Goal: Task Accomplishment & Management: Use online tool/utility

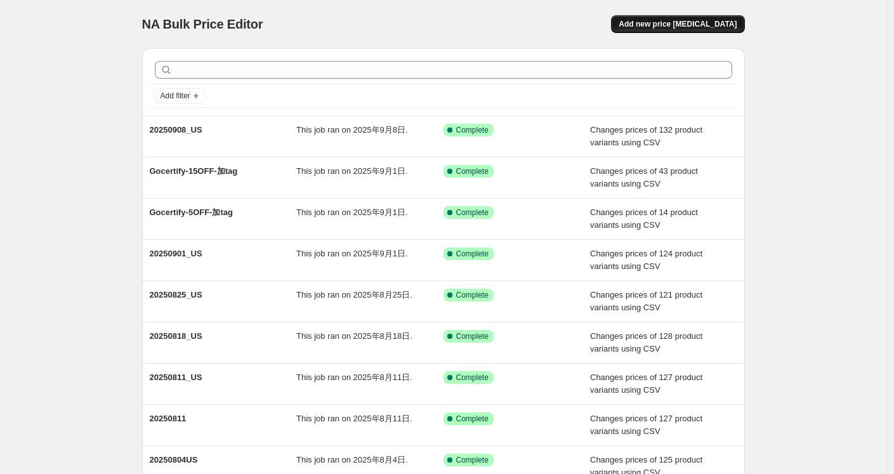
click at [670, 22] on span "Add new price change job" at bounding box center [677, 24] width 118 height 10
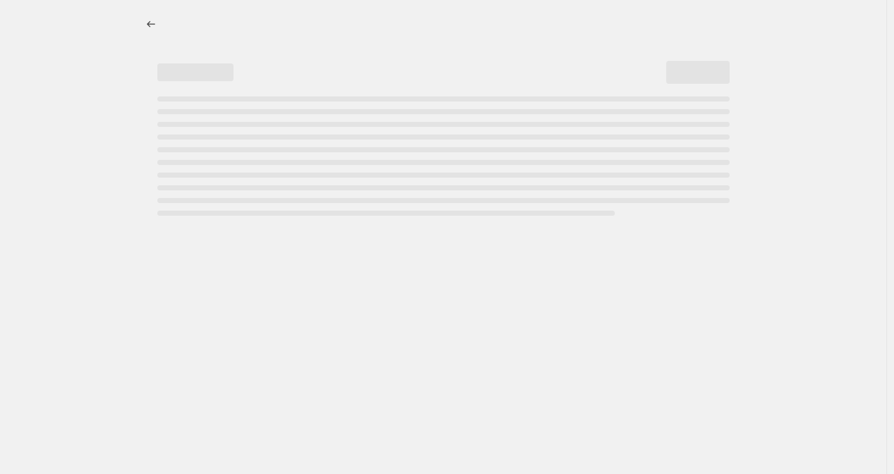
select select "percentage"
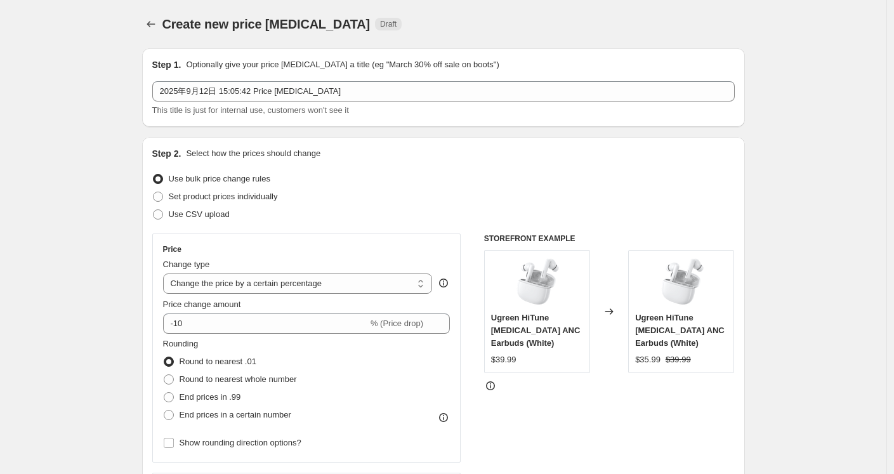
scroll to position [70, 0]
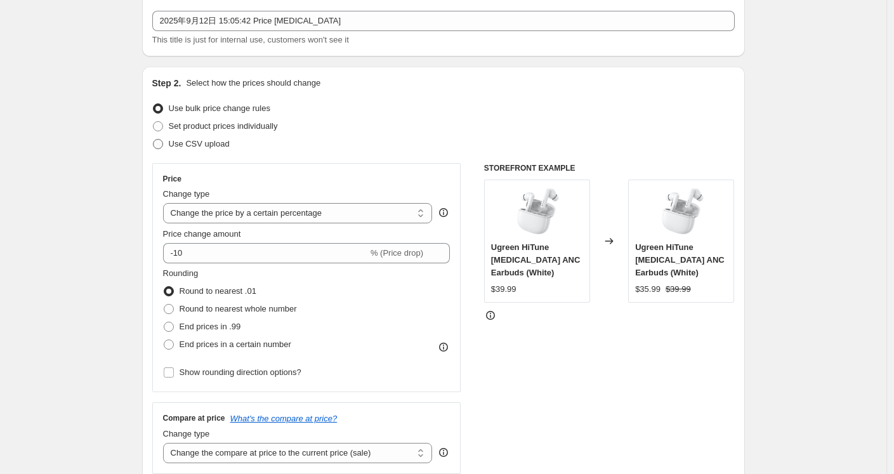
click at [191, 140] on span "Use CSV upload" at bounding box center [199, 144] width 61 height 10
click at [153, 140] on input "Use CSV upload" at bounding box center [153, 139] width 1 height 1
radio input "true"
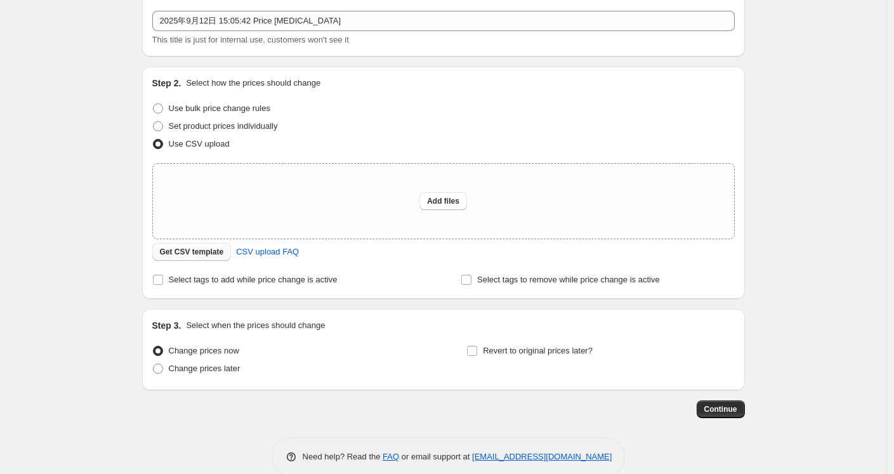
click at [189, 254] on span "Get CSV template" at bounding box center [192, 252] width 64 height 10
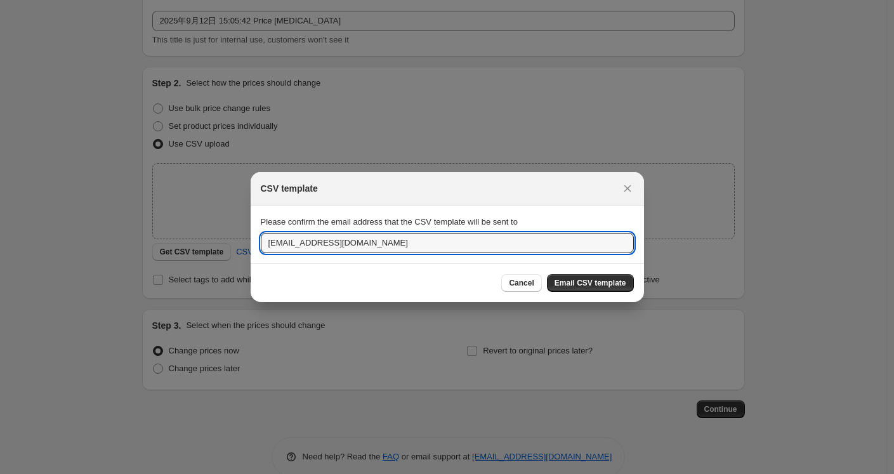
drag, startPoint x: 290, startPoint y: 245, endPoint x: 209, endPoint y: 245, distance: 81.2
type input "oujunhong@ugreen.com"
click at [587, 278] on span "Email CSV template" at bounding box center [590, 283] width 72 height 10
